Goal: Transaction & Acquisition: Purchase product/service

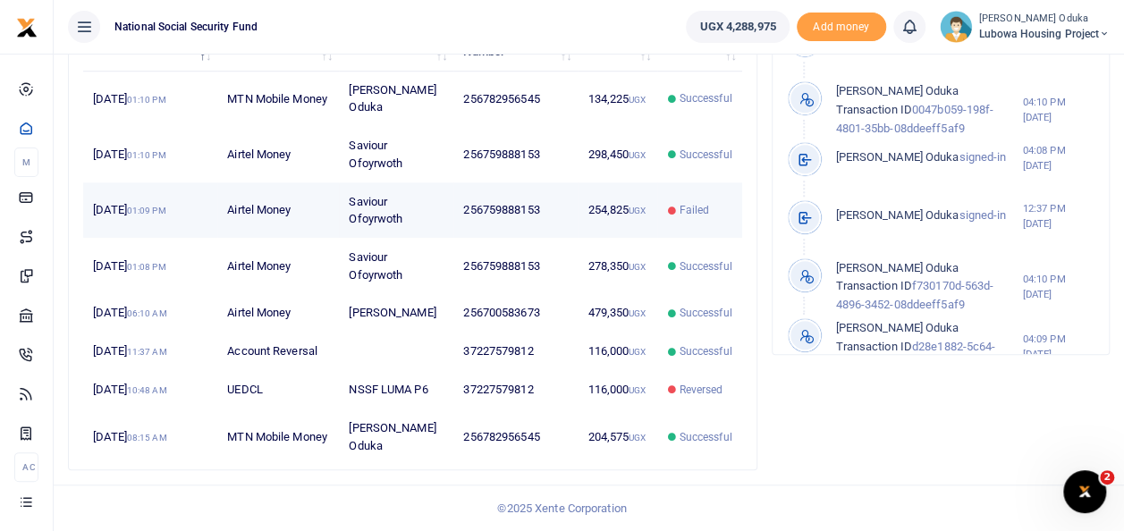
click at [590, 183] on td "254,825 UGX" at bounding box center [618, 209] width 80 height 55
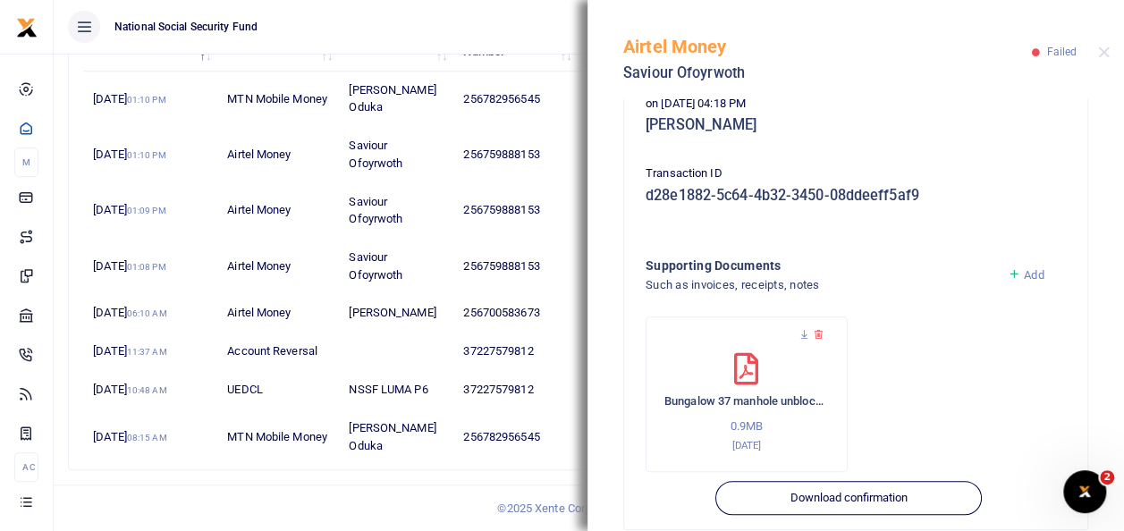
scroll to position [415, 0]
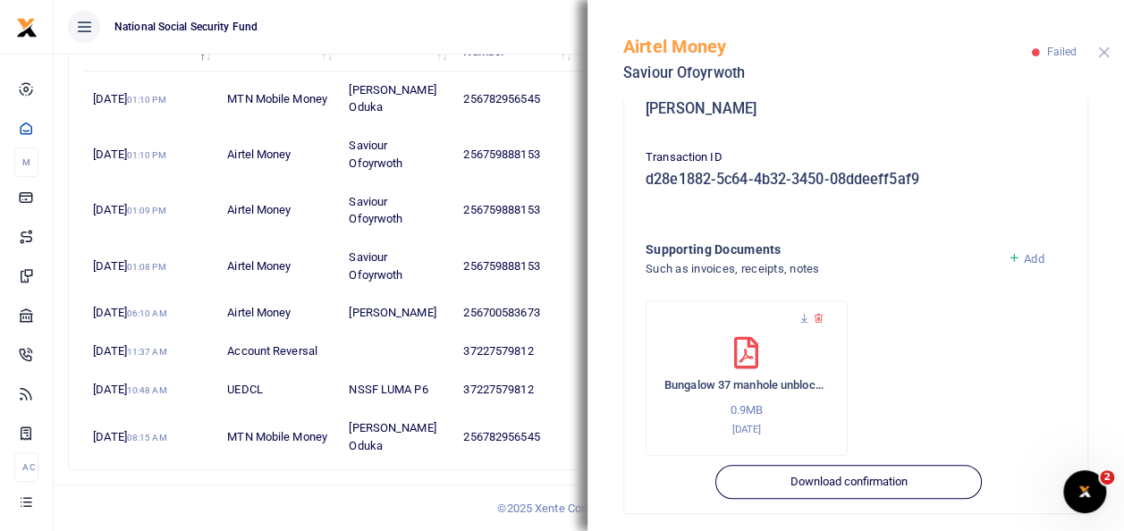
click at [1098, 52] on button "Close" at bounding box center [1104, 52] width 12 height 12
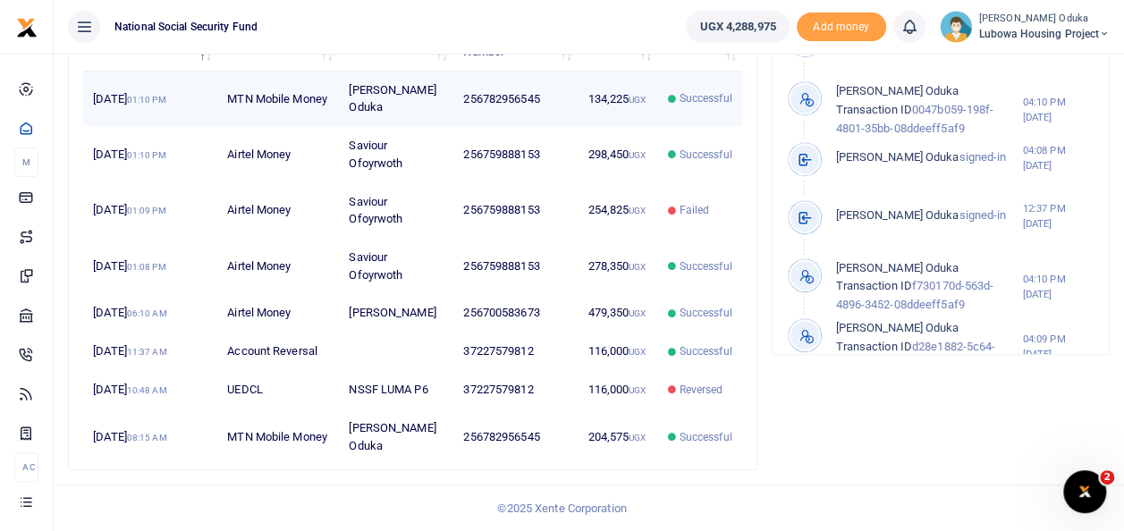
click at [166, 95] on small "01:10 PM" at bounding box center [146, 100] width 39 height 10
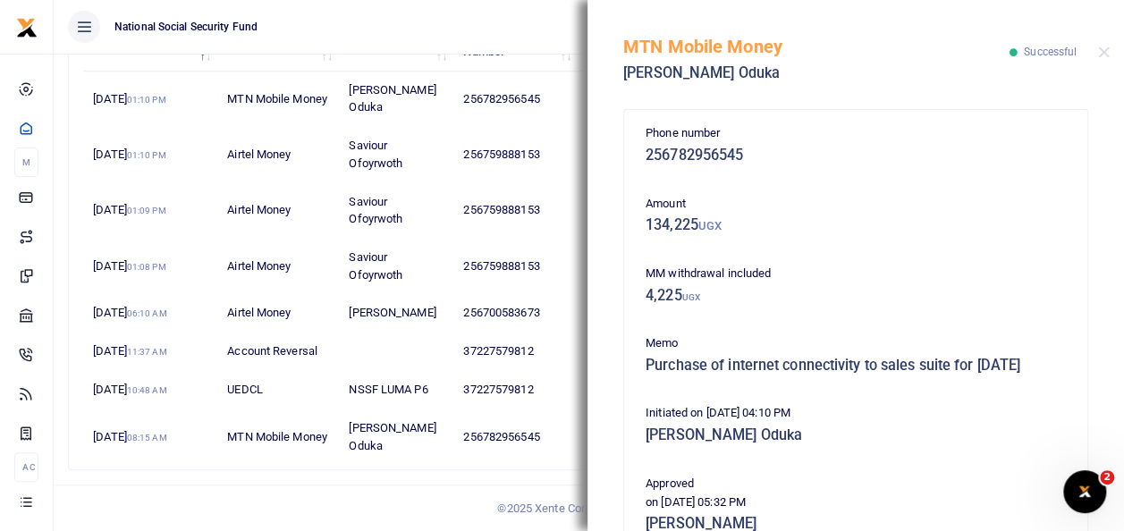
click at [1100, 59] on div "MTN Mobile Money Collins Oduka Successful" at bounding box center [856, 49] width 537 height 99
click at [1103, 55] on button "Close" at bounding box center [1104, 52] width 12 height 12
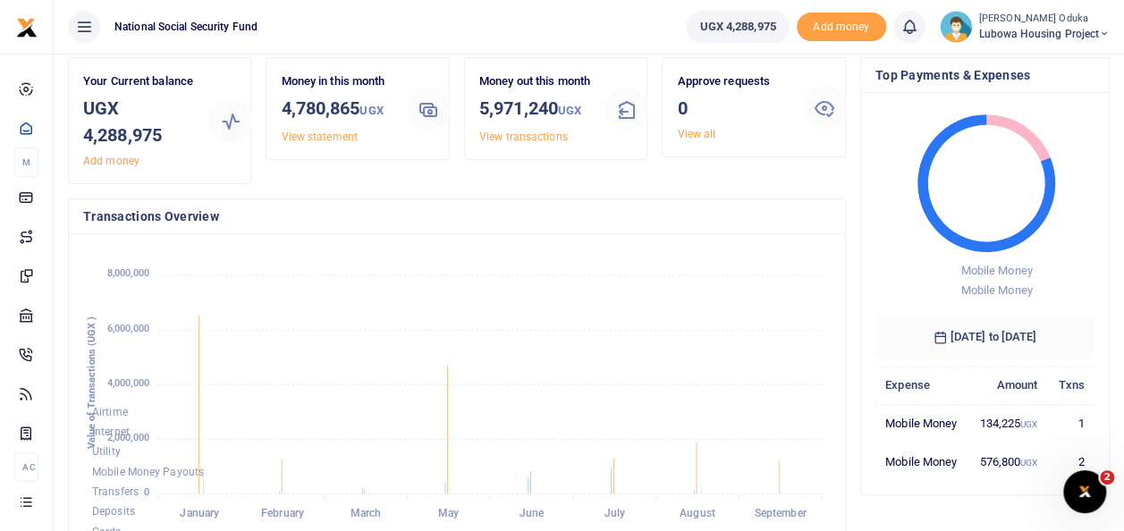
scroll to position [0, 0]
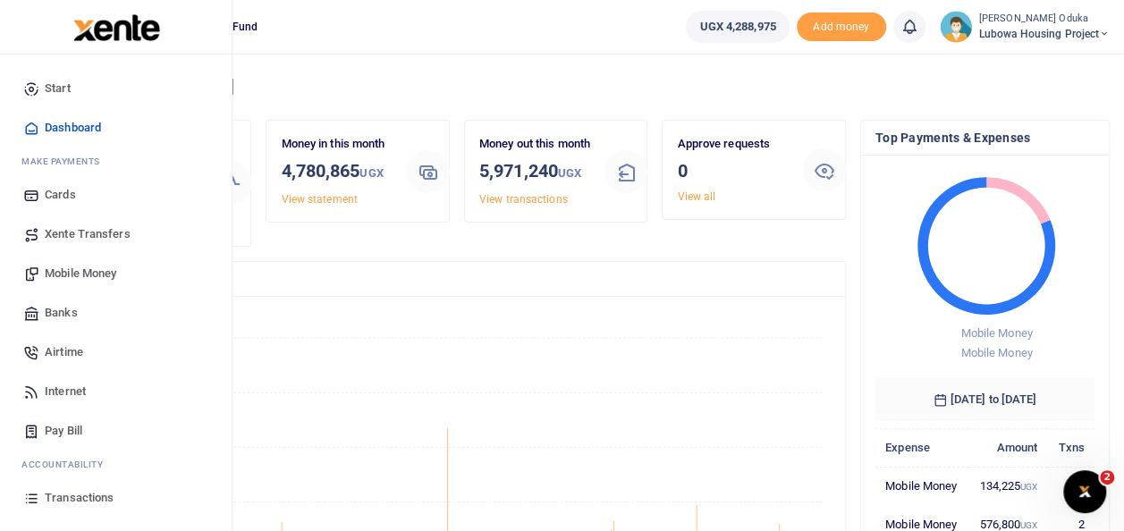
click at [74, 278] on span "Mobile Money" at bounding box center [81, 274] width 72 height 18
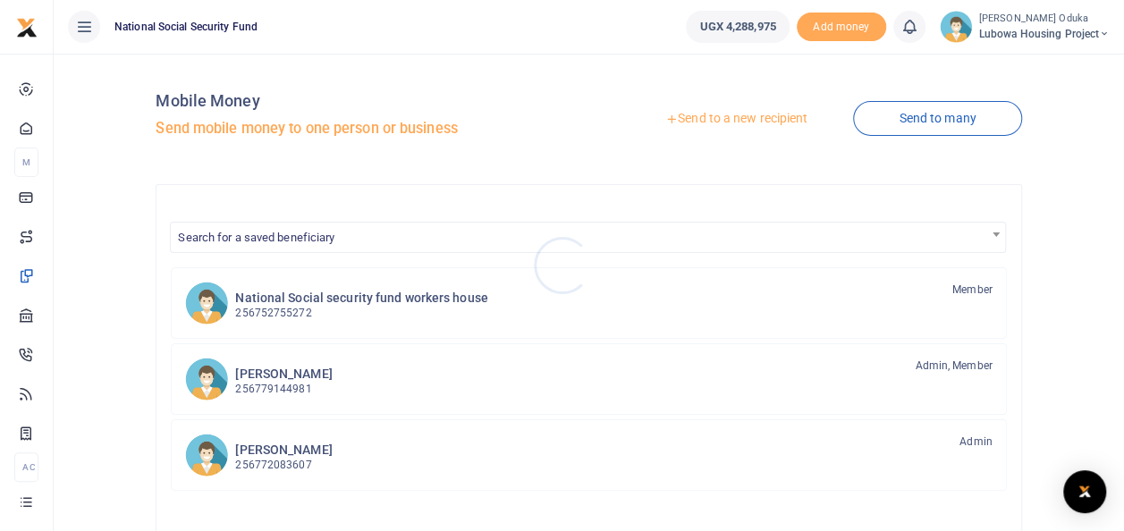
click at [704, 111] on div at bounding box center [562, 265] width 1124 height 531
click at [706, 117] on link "Send to a new recipient" at bounding box center [736, 119] width 233 height 32
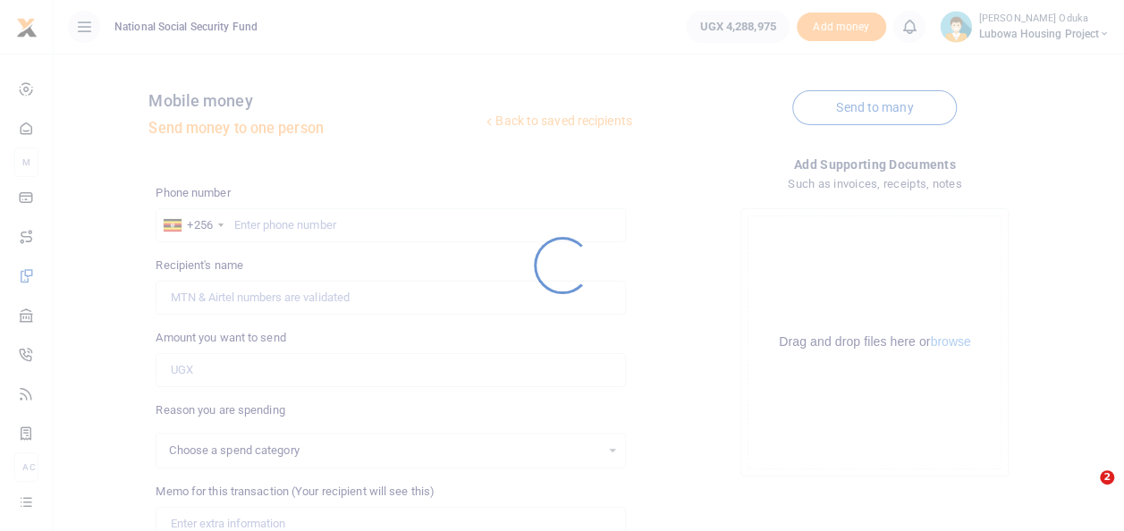
select select
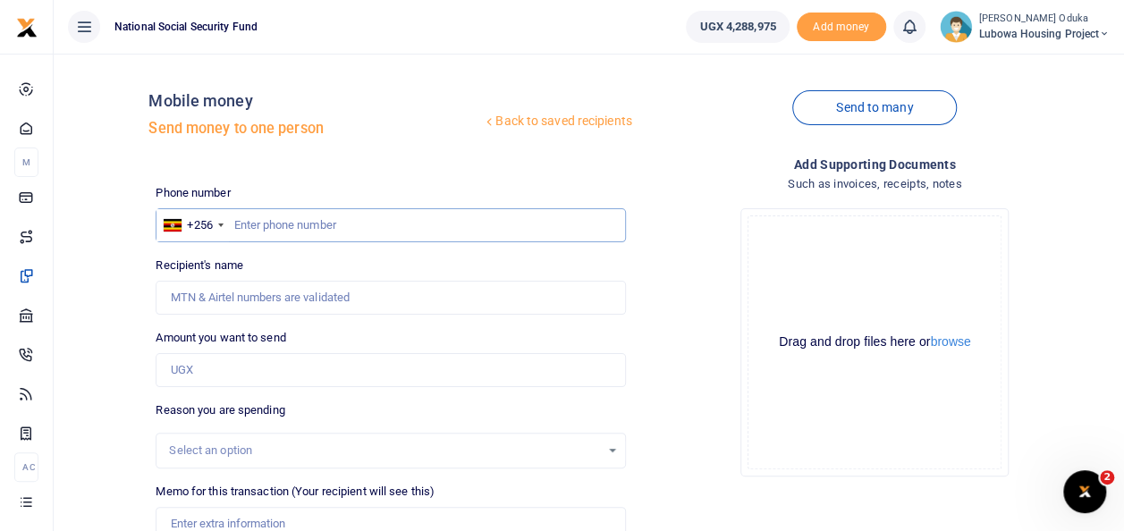
click at [254, 216] on input "text" at bounding box center [390, 225] width 469 height 34
type input "759888153"
click at [245, 358] on input "Amount you want to send" at bounding box center [390, 370] width 469 height 34
click at [960, 338] on button "browse" at bounding box center [950, 341] width 40 height 13
type input "Saviour Ofoyrwoth"
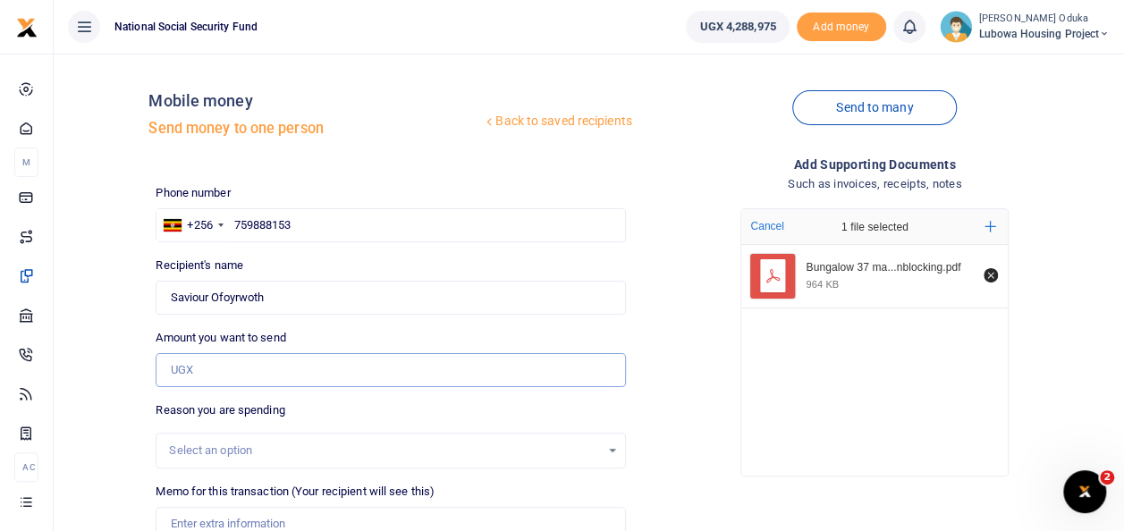
click at [206, 365] on input "Amount you want to send" at bounding box center [390, 370] width 469 height 34
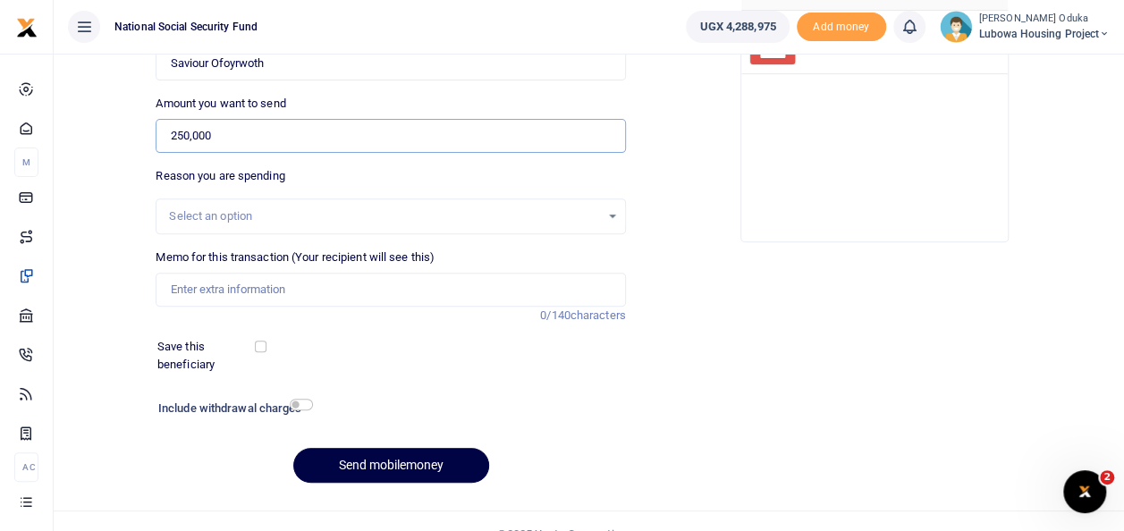
scroll to position [259, 0]
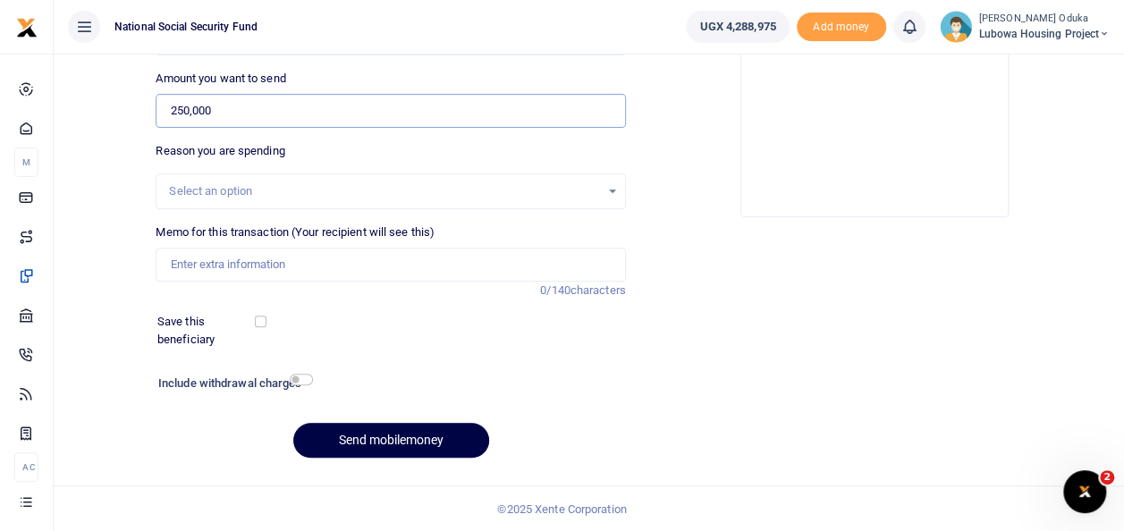
type input "250,000"
click at [305, 266] on input "Memo for this transaction (Your recipient will see this)" at bounding box center [390, 265] width 469 height 34
type input "Bungalow 37 manhole unblocking works"
click at [308, 381] on input "checkbox" at bounding box center [301, 380] width 23 height 12
checkbox input "true"
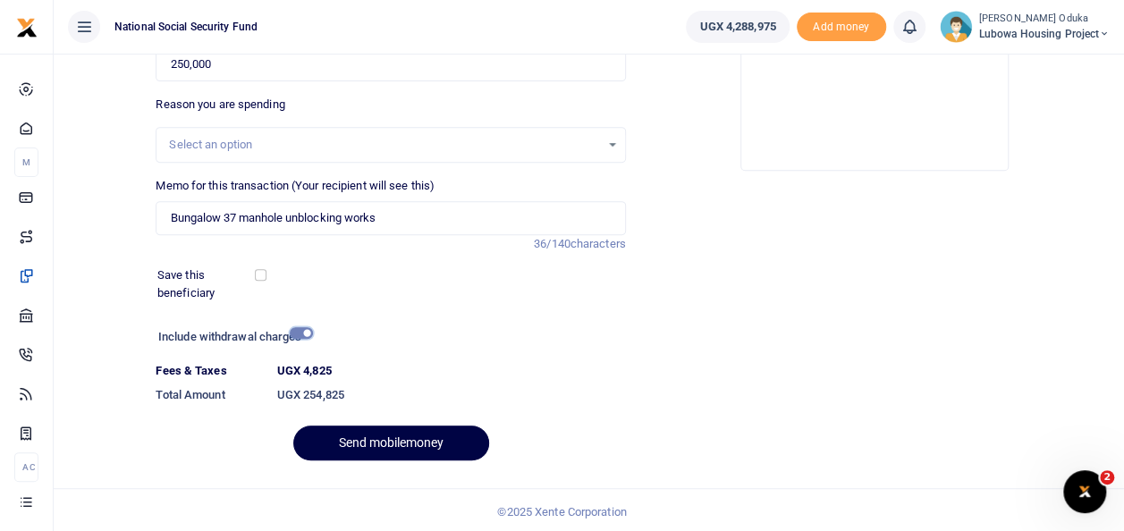
scroll to position [309, 0]
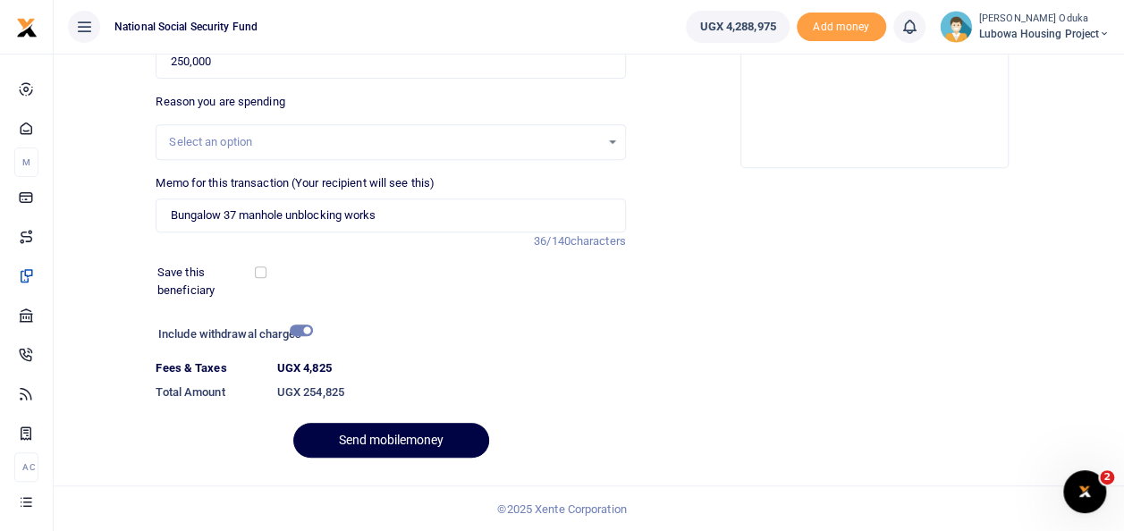
click at [418, 415] on div "Phone number +256 [GEOGRAPHIC_DATA] [PHONE_NUMBER] Phone is required. Recipient…" at bounding box center [390, 174] width 484 height 596
click at [418, 427] on button "Send mobilemoney" at bounding box center [391, 440] width 196 height 35
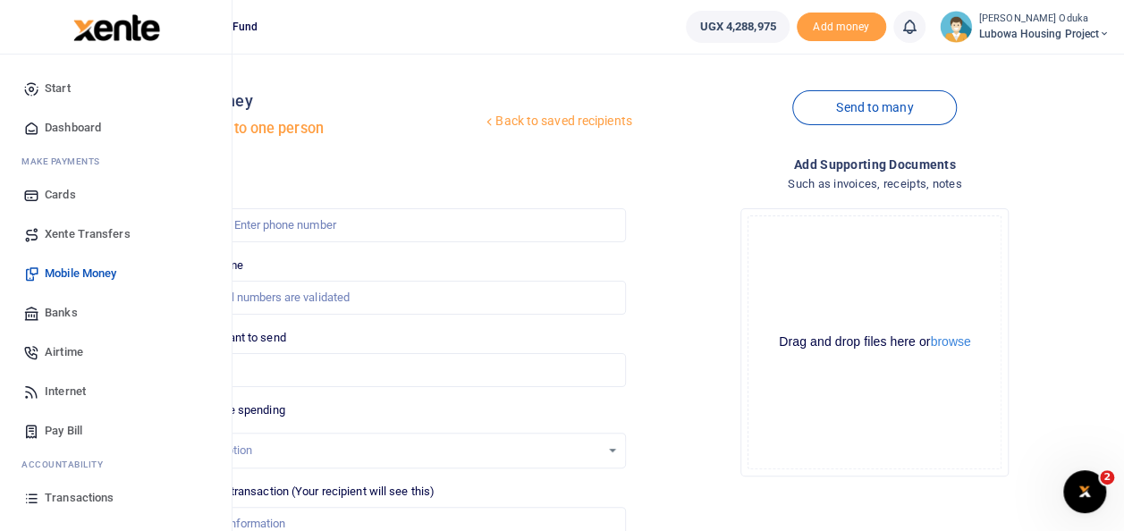
click at [70, 125] on span "Dashboard" at bounding box center [73, 128] width 56 height 18
click at [37, 131] on icon at bounding box center [31, 128] width 16 height 16
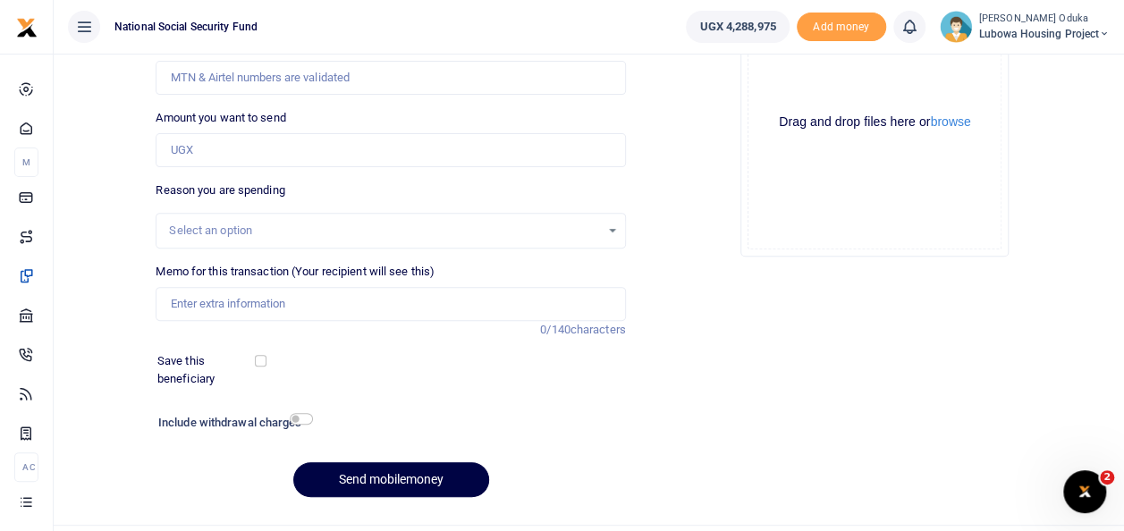
scroll to position [259, 0]
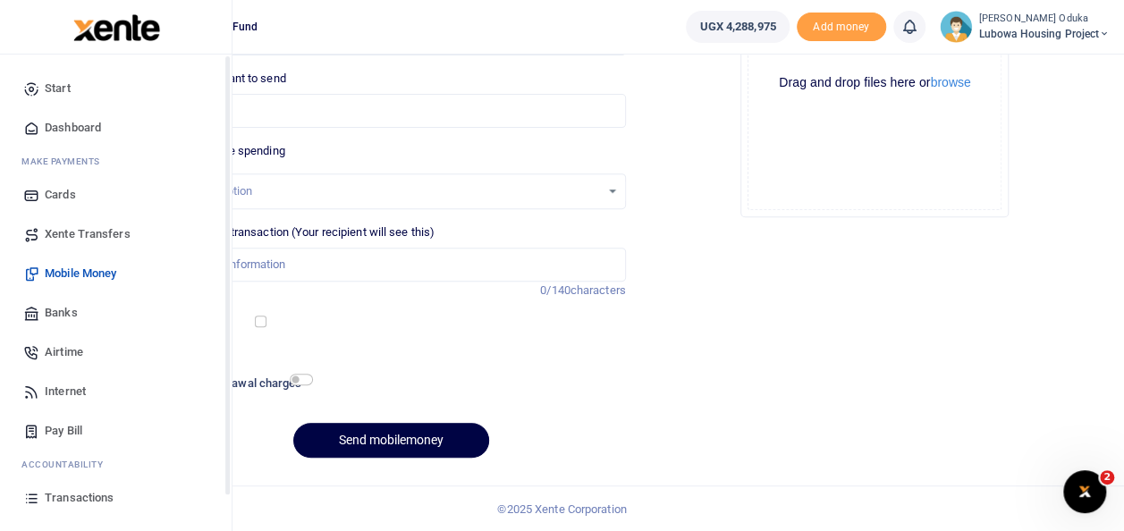
click at [50, 129] on span "Dashboard" at bounding box center [73, 128] width 56 height 18
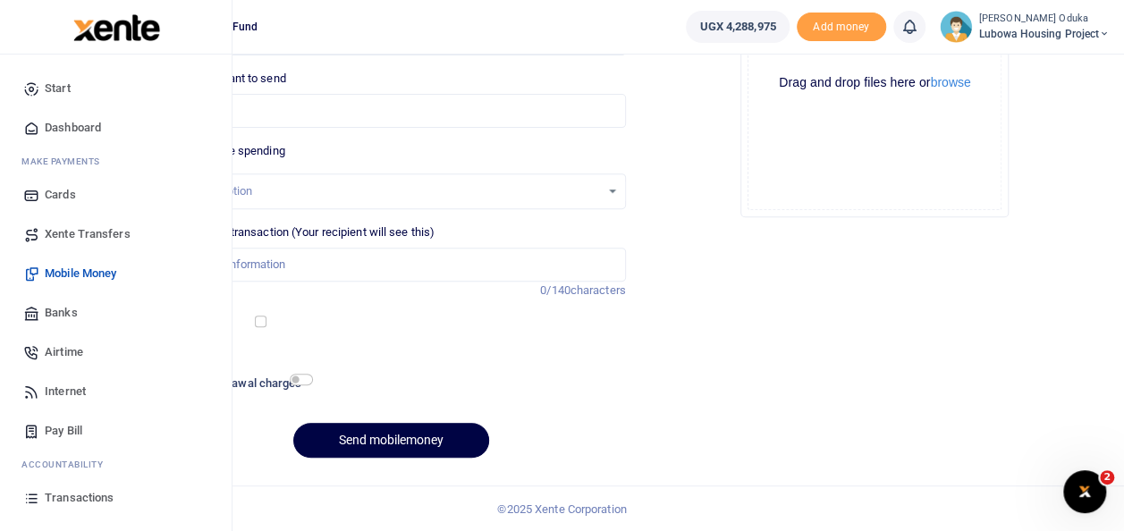
click at [50, 129] on span "Dashboard" at bounding box center [73, 128] width 56 height 18
click at [88, 125] on span "Dashboard" at bounding box center [73, 128] width 56 height 18
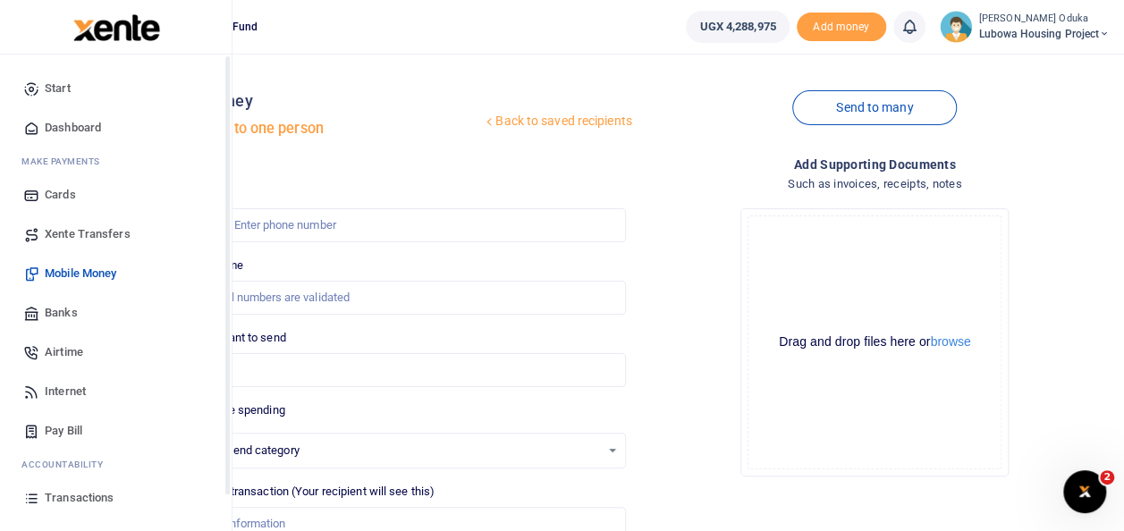
select select
click at [68, 130] on span "Dashboard" at bounding box center [73, 128] width 56 height 18
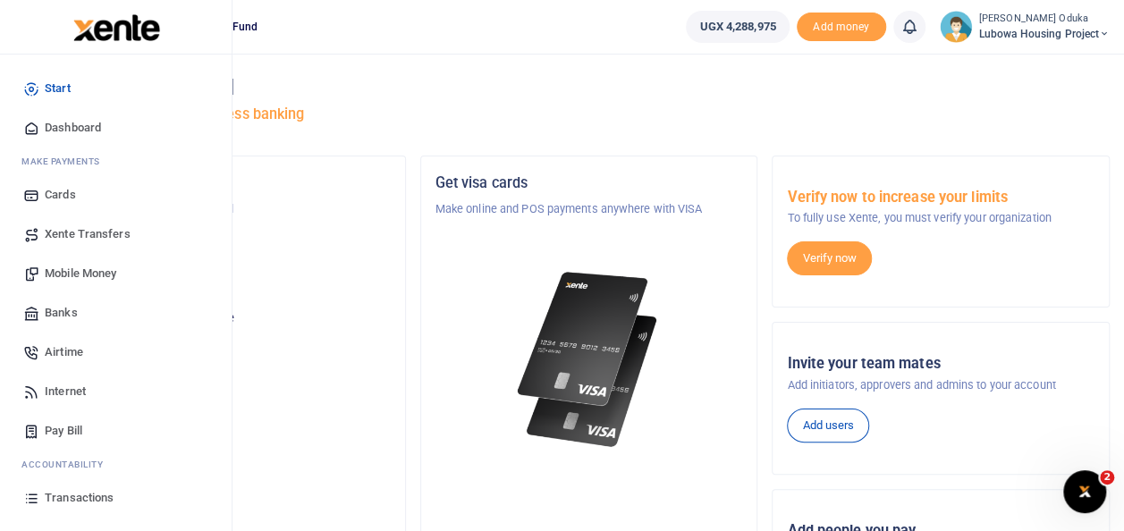
click at [57, 121] on span "Dashboard" at bounding box center [73, 128] width 56 height 18
click at [95, 121] on span "Dashboard" at bounding box center [73, 128] width 56 height 18
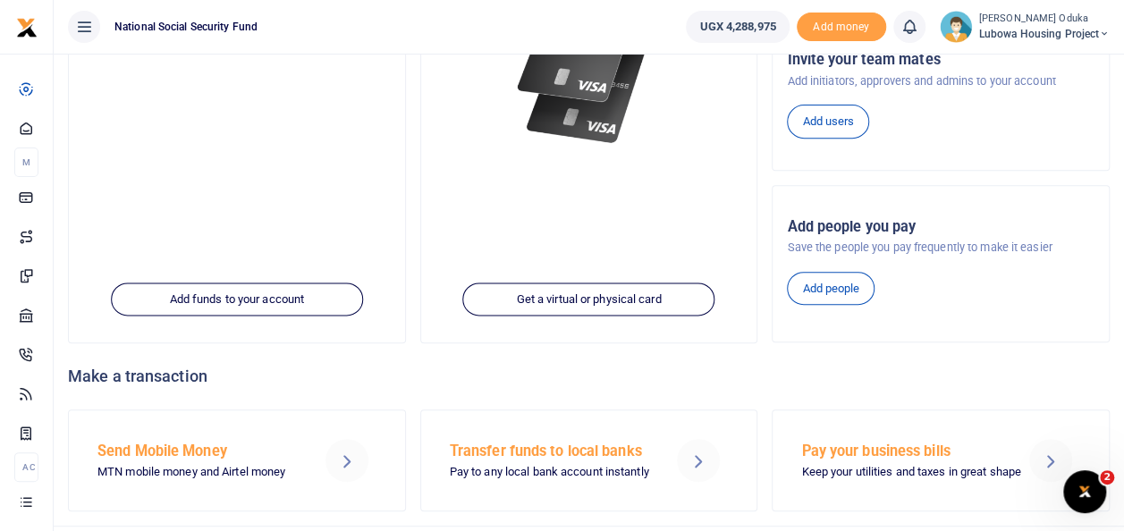
scroll to position [311, 0]
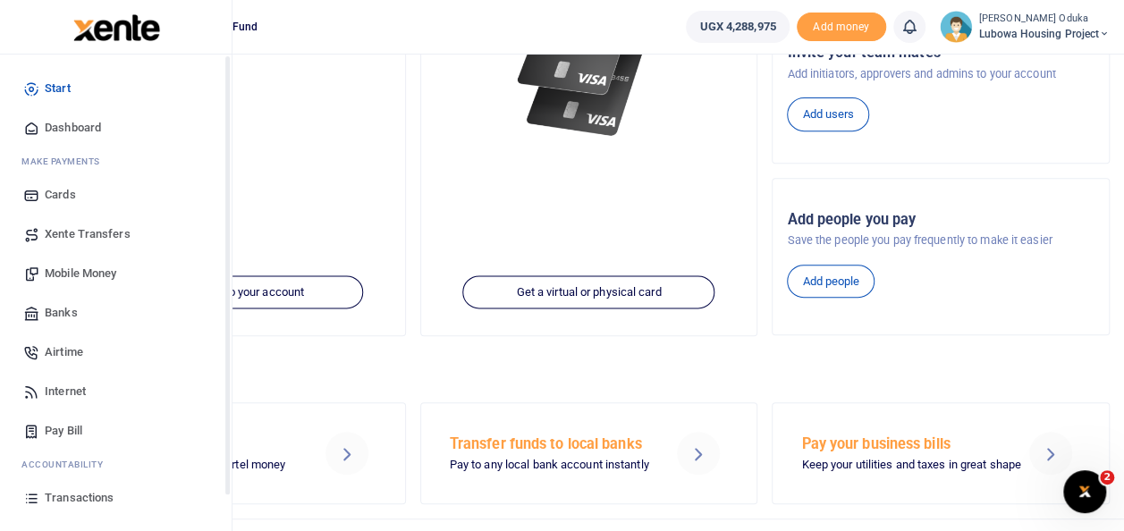
click at [65, 128] on span "Dashboard" at bounding box center [73, 128] width 56 height 18
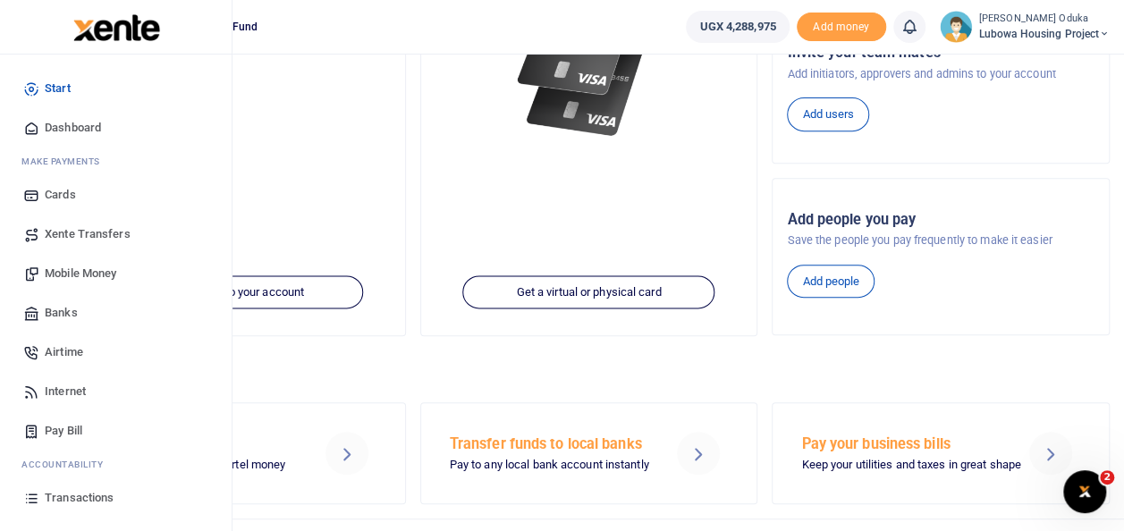
click at [65, 128] on span "Dashboard" at bounding box center [73, 128] width 56 height 18
click at [76, 270] on span "Mobile Money" at bounding box center [81, 274] width 72 height 18
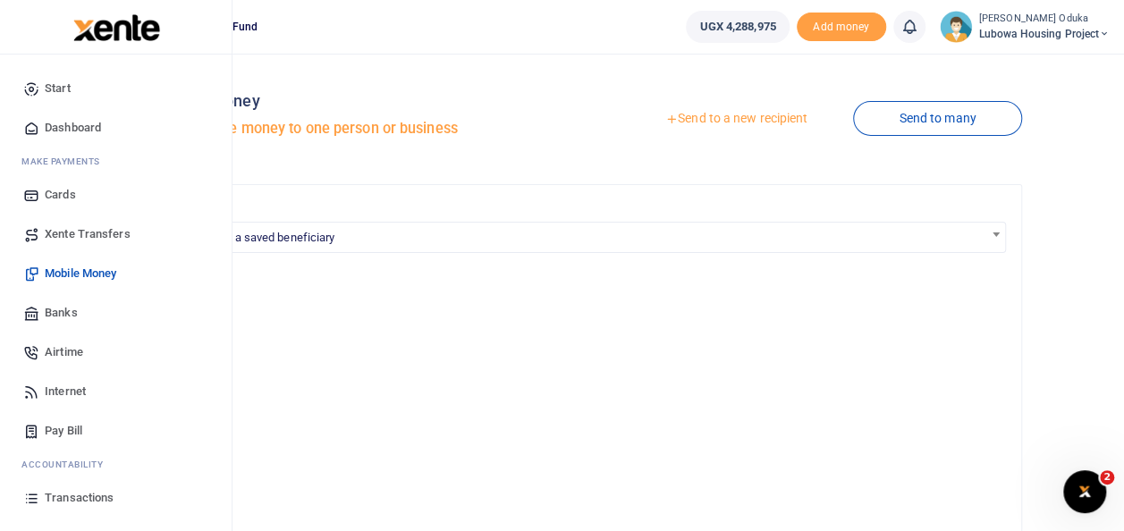
click at [75, 428] on span "Pay Bill" at bounding box center [64, 431] width 38 height 18
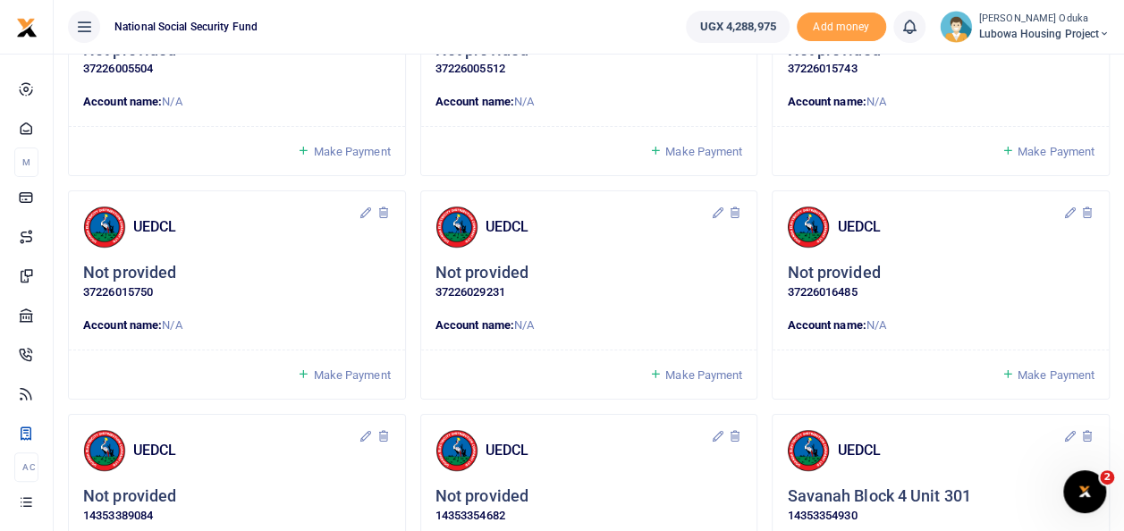
scroll to position [10074, 0]
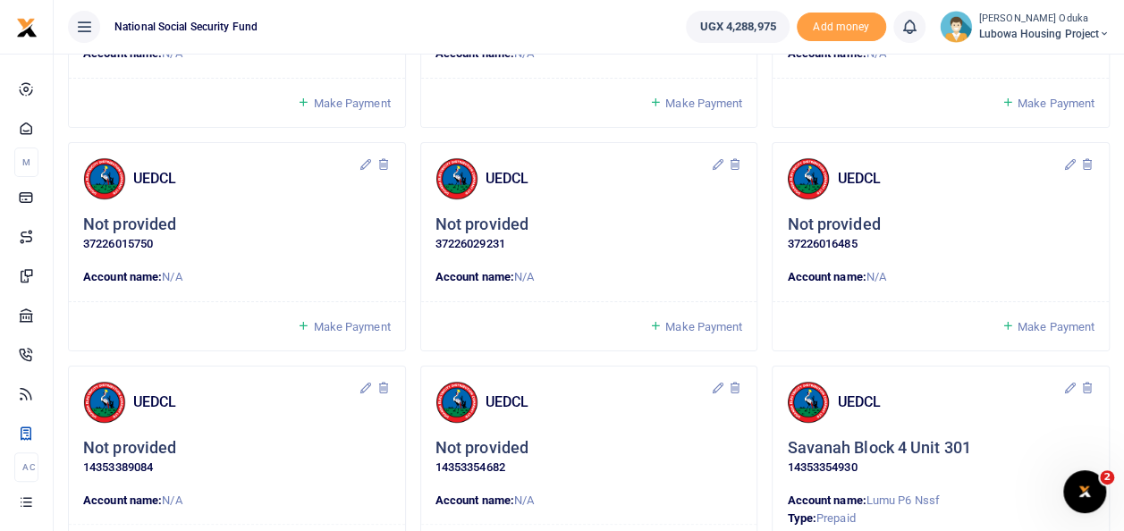
click at [1068, 320] on span "Make Payment" at bounding box center [1056, 326] width 77 height 13
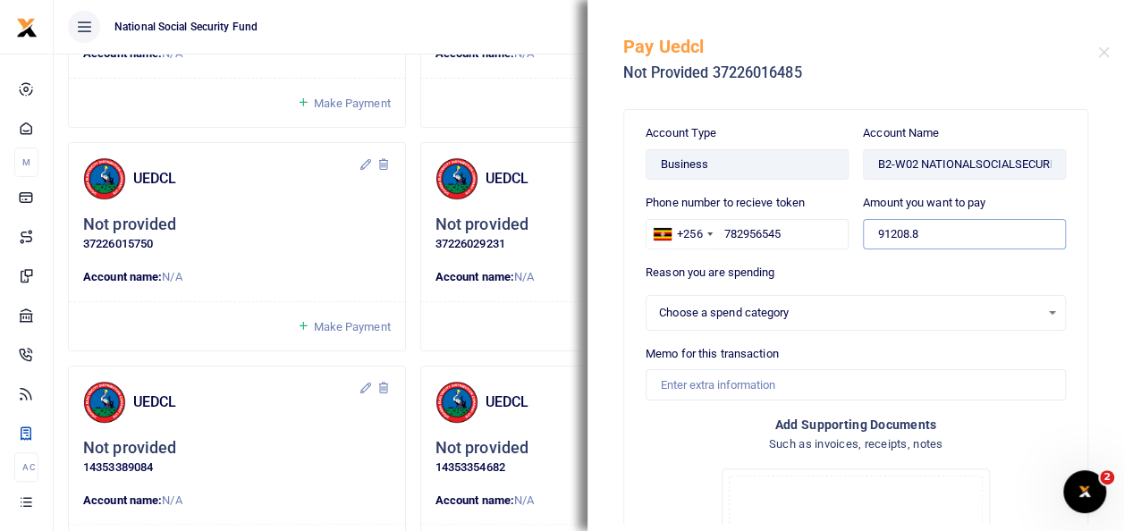
click at [941, 230] on input "91208.8" at bounding box center [964, 234] width 203 height 30
type input "9"
select select
type input "95"
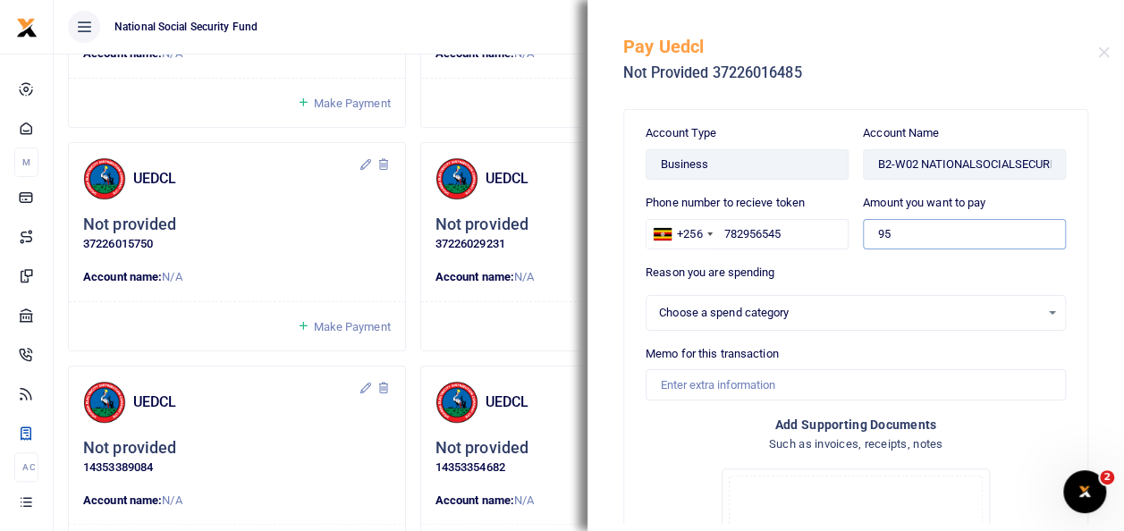
select select
type input "9"
type input "100,000"
click at [771, 382] on input "Memo for this transaction" at bounding box center [856, 384] width 420 height 30
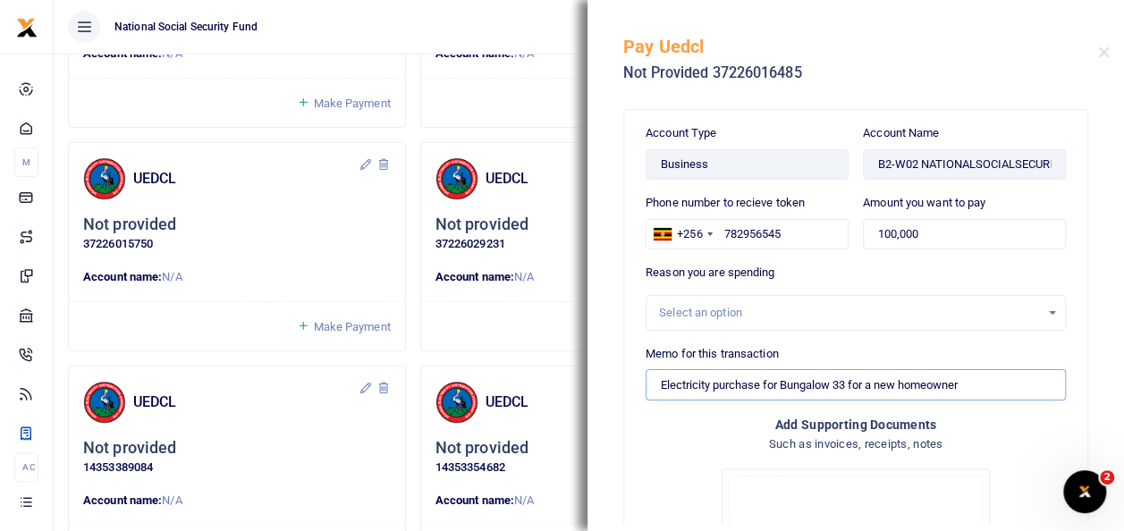
click at [851, 379] on input "Electricity purchase for Bungalow 33 for a new homeowner" at bounding box center [856, 384] width 420 height 30
click at [993, 383] on input "Electricity purchase for Bungalow 33 to clear arrears for a new homeowner" at bounding box center [856, 384] width 420 height 30
type input "Electricity purchase for Bungalow 33 to clear arrears for a new homeowner"
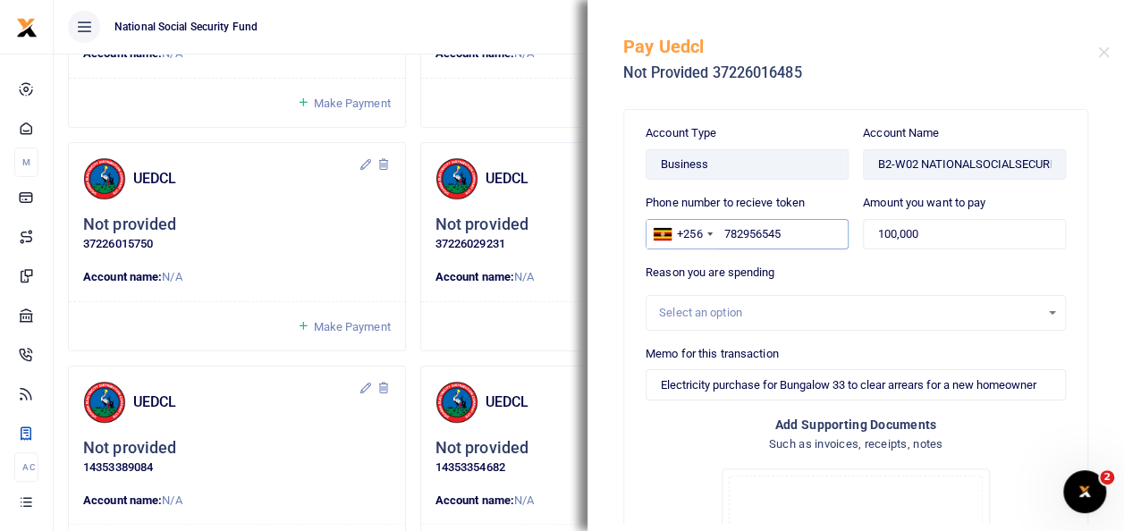
click at [723, 232] on input "782956545" at bounding box center [747, 234] width 203 height 30
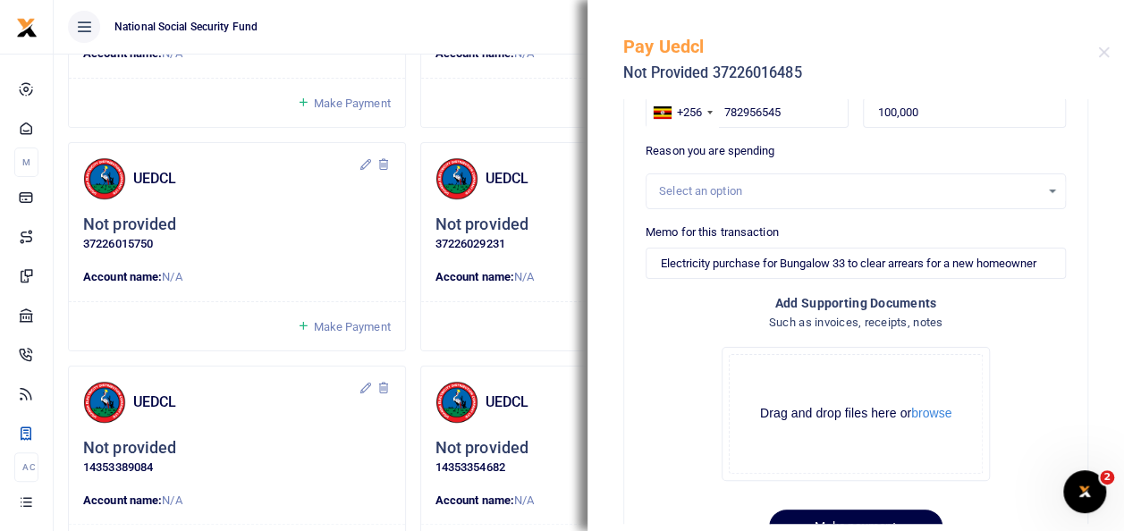
scroll to position [182, 0]
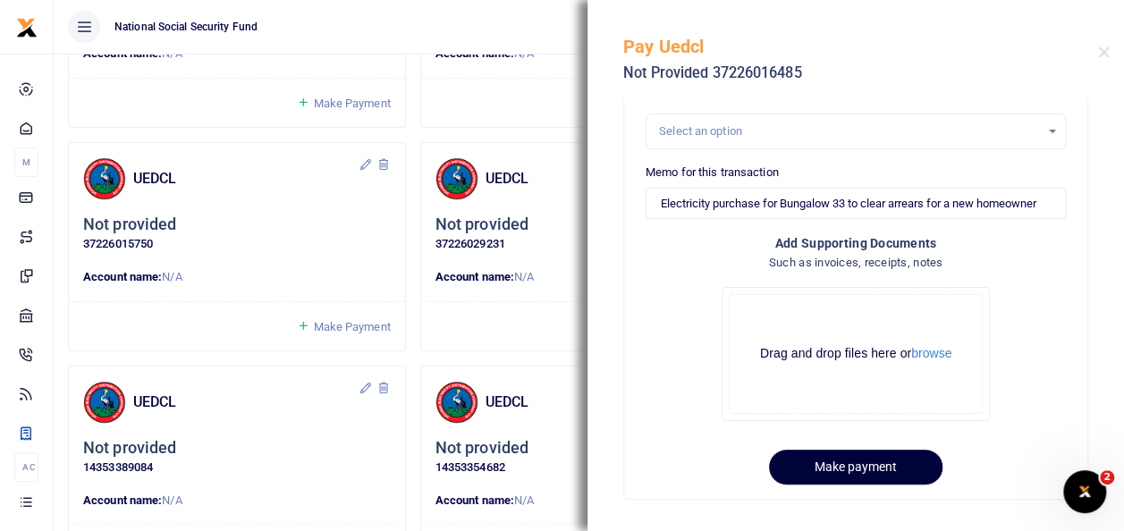
click at [846, 463] on button "Make payment" at bounding box center [855, 467] width 173 height 35
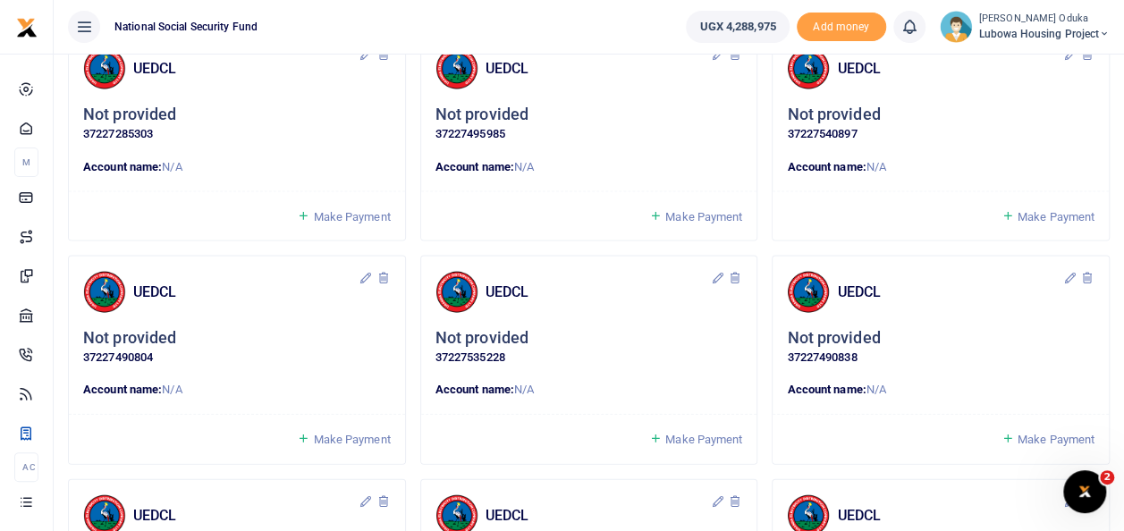
scroll to position [1717, 0]
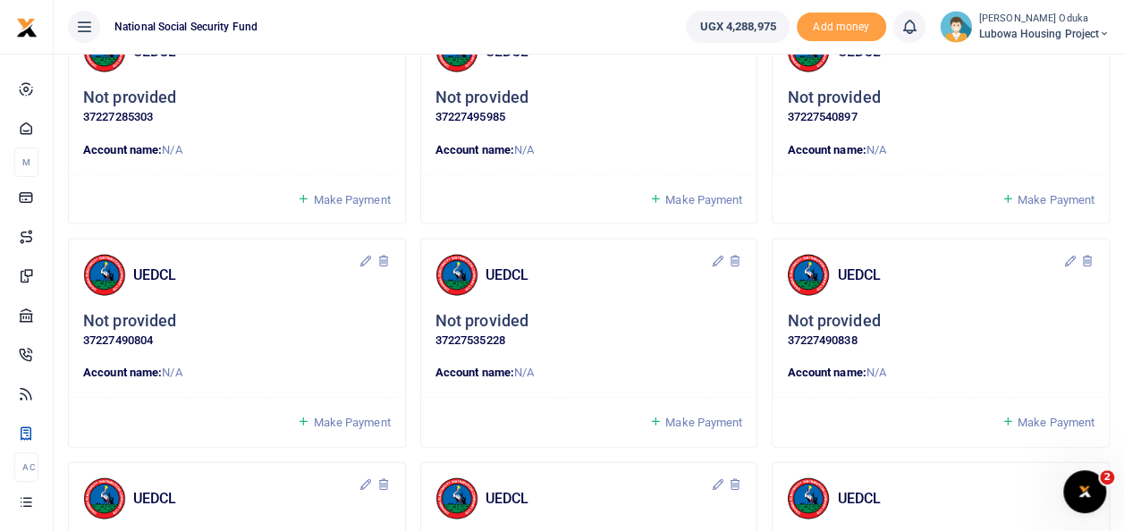
click at [337, 416] on span "Make Payment" at bounding box center [351, 422] width 77 height 13
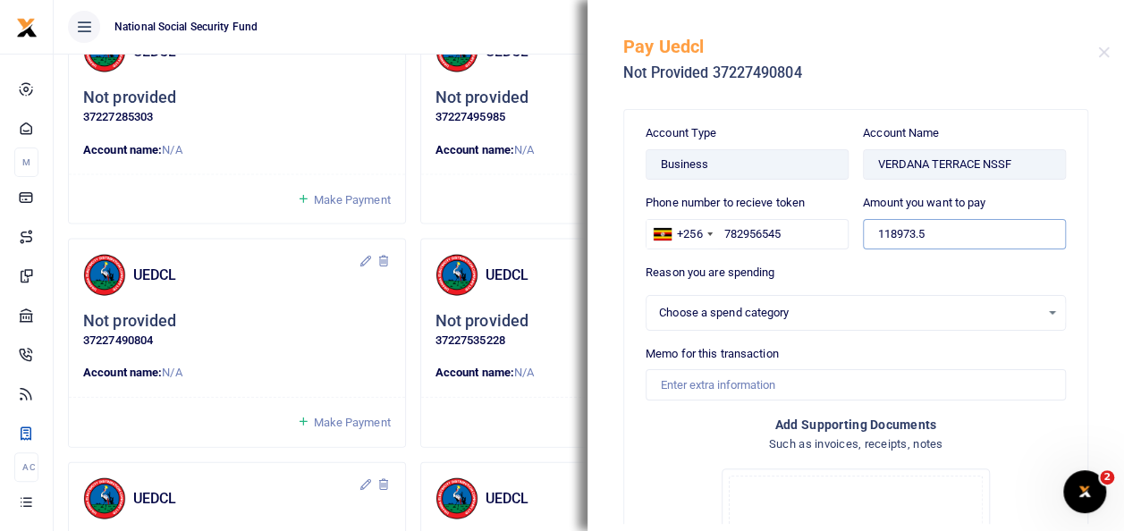
click at [934, 236] on input "118973.5" at bounding box center [964, 234] width 203 height 30
select select
type input "1"
type input "121,000"
click at [682, 308] on div "Select an option" at bounding box center [849, 313] width 381 height 18
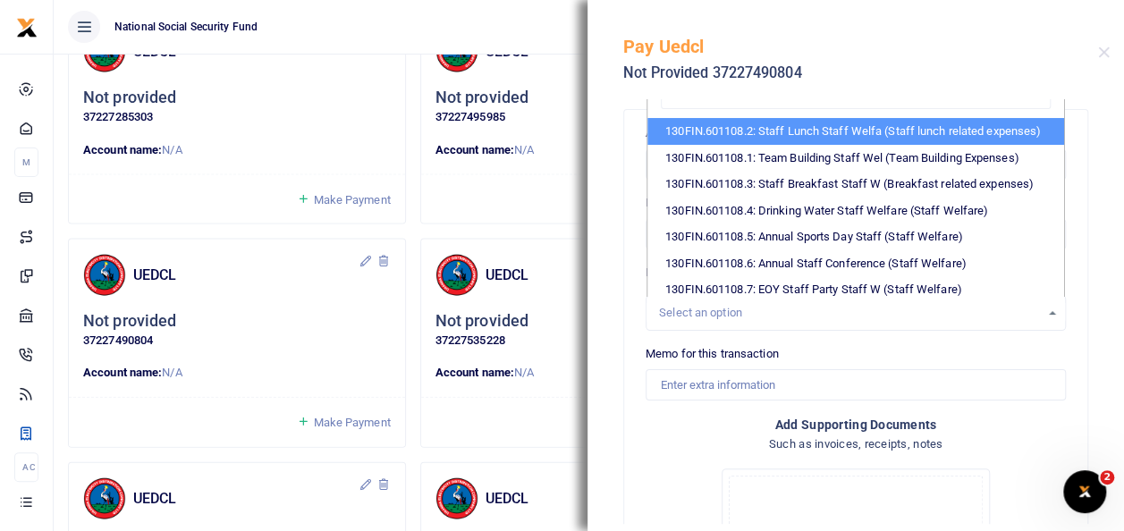
click at [953, 55] on h5 "Pay Uedcl" at bounding box center [860, 46] width 475 height 21
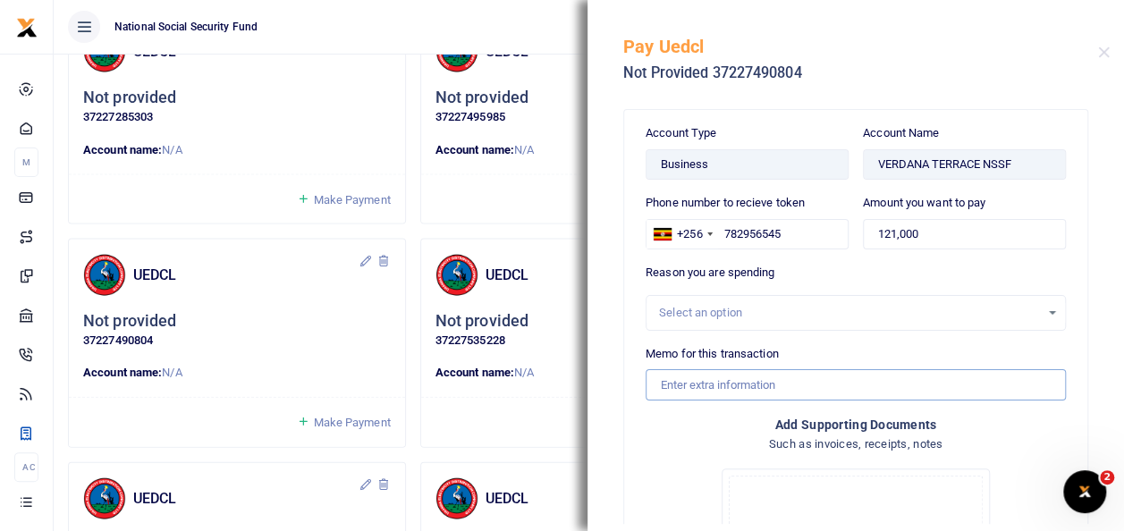
click at [751, 378] on input "Memo for this transaction" at bounding box center [856, 384] width 420 height 30
type input "Electricity purchase for Townhouse 22 to clear arreas"
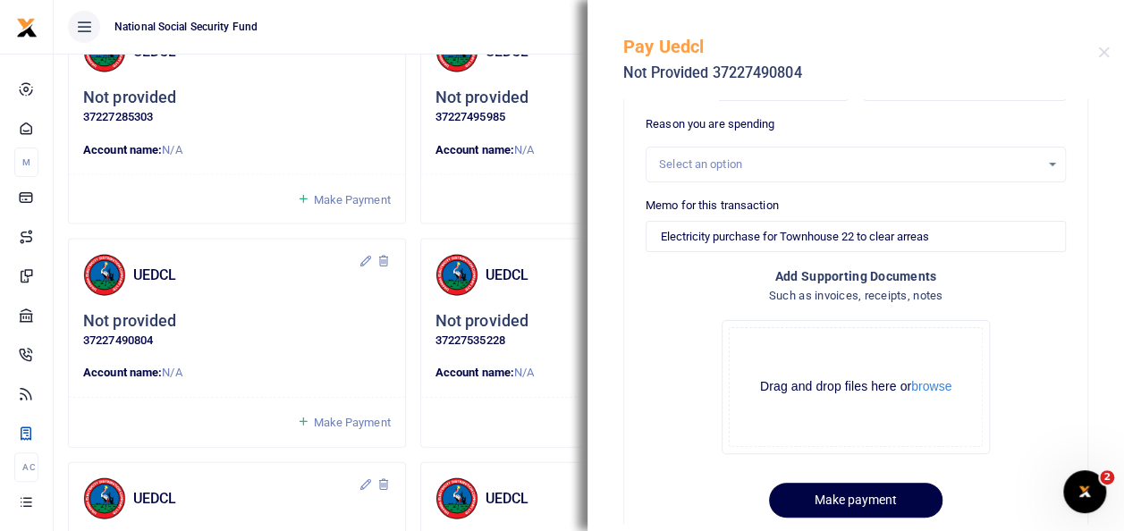
scroll to position [182, 0]
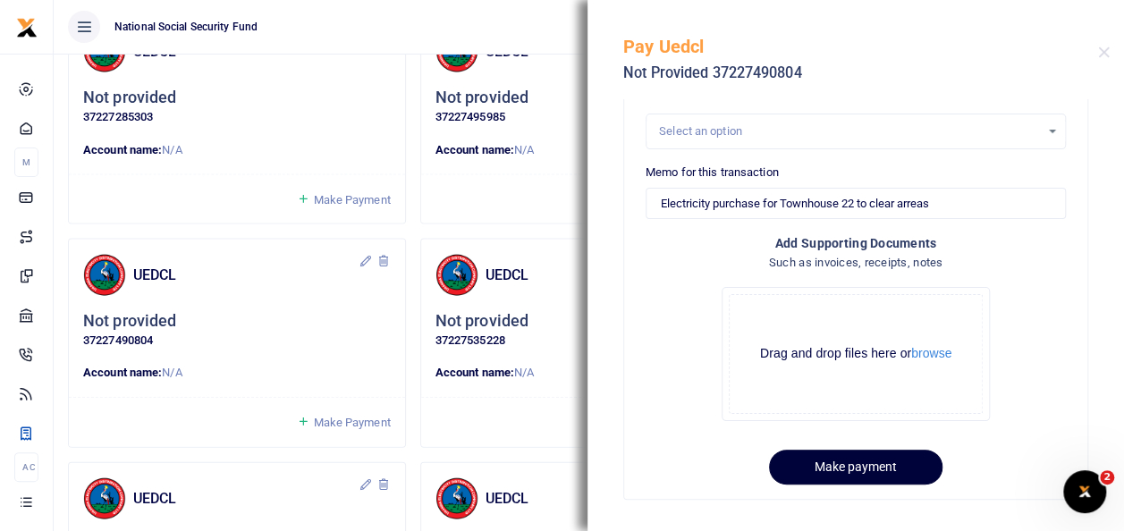
click at [860, 463] on button "Make payment" at bounding box center [855, 467] width 173 height 35
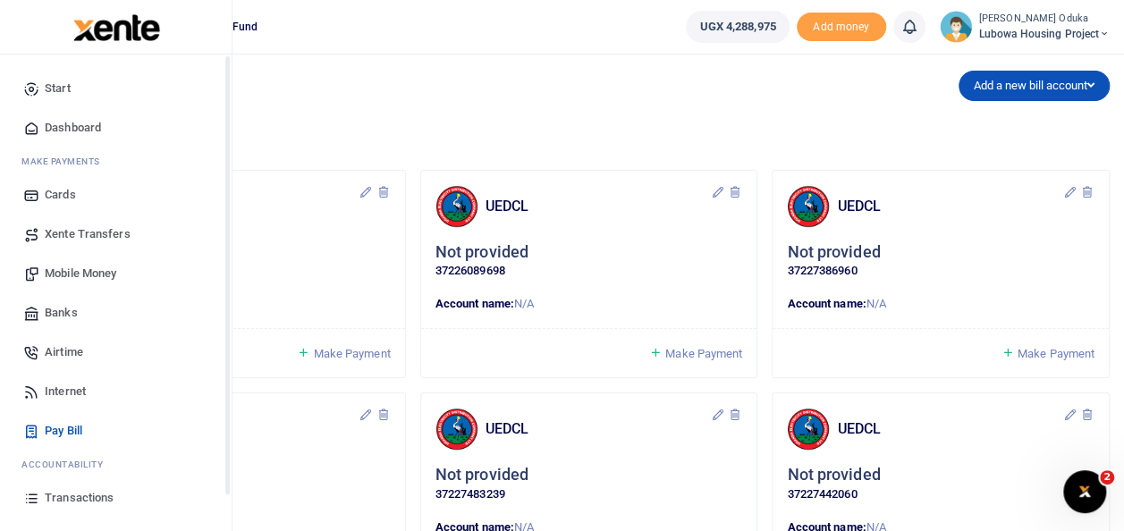
click at [63, 120] on span "Dashboard" at bounding box center [73, 128] width 56 height 18
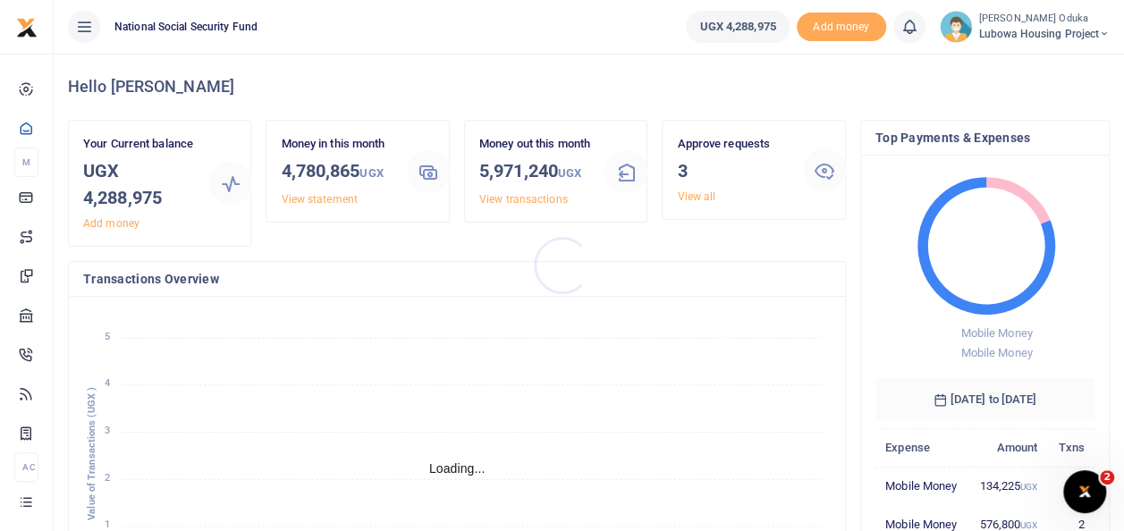
scroll to position [14, 14]
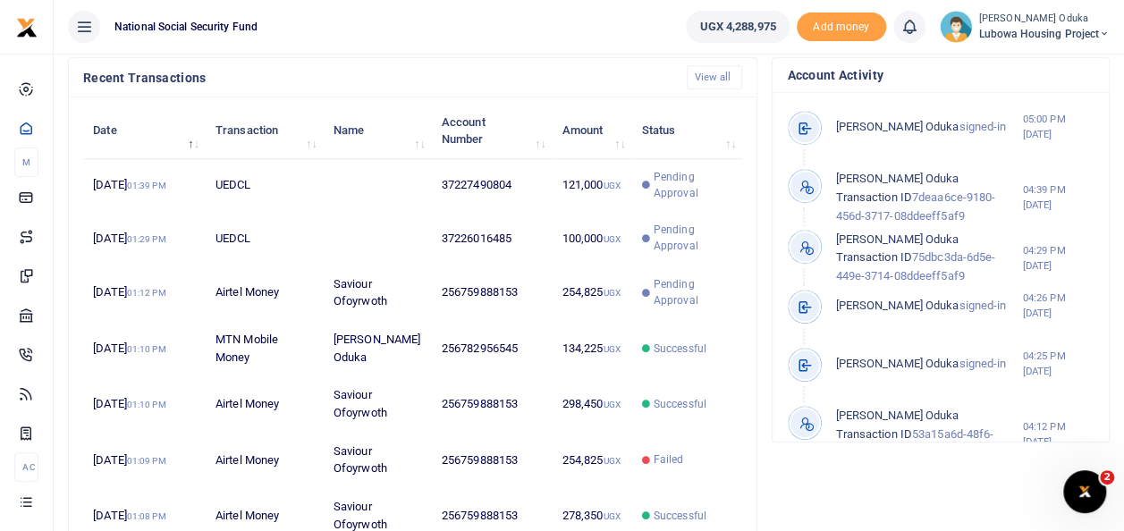
scroll to position [607, 0]
